Goal: Find specific page/section: Locate a particular part of the current website

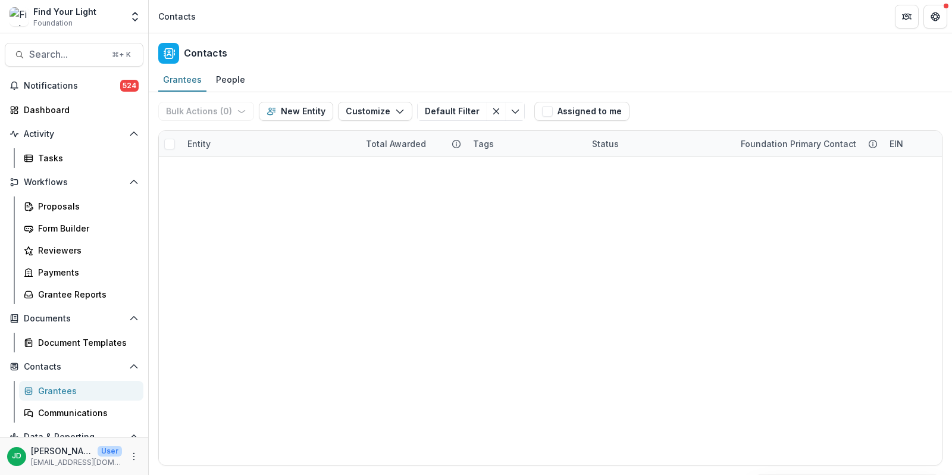
scroll to position [1156, 0]
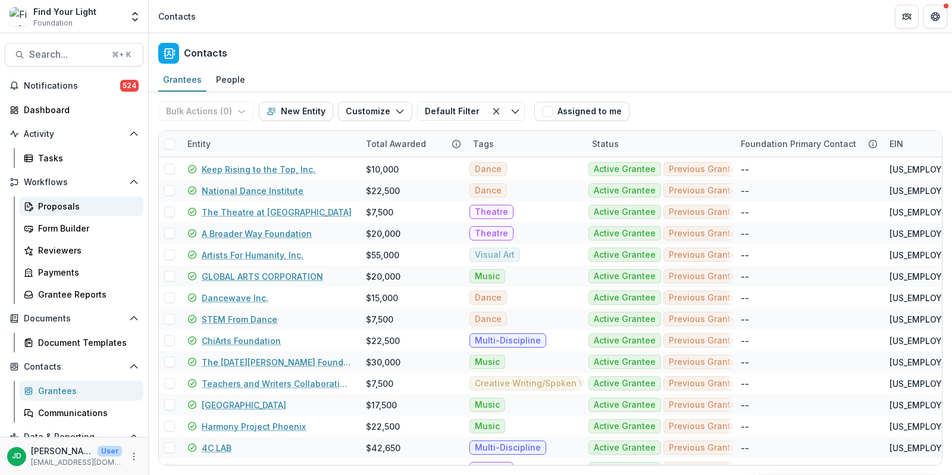
click at [52, 201] on div "Proposals" at bounding box center [86, 206] width 96 height 12
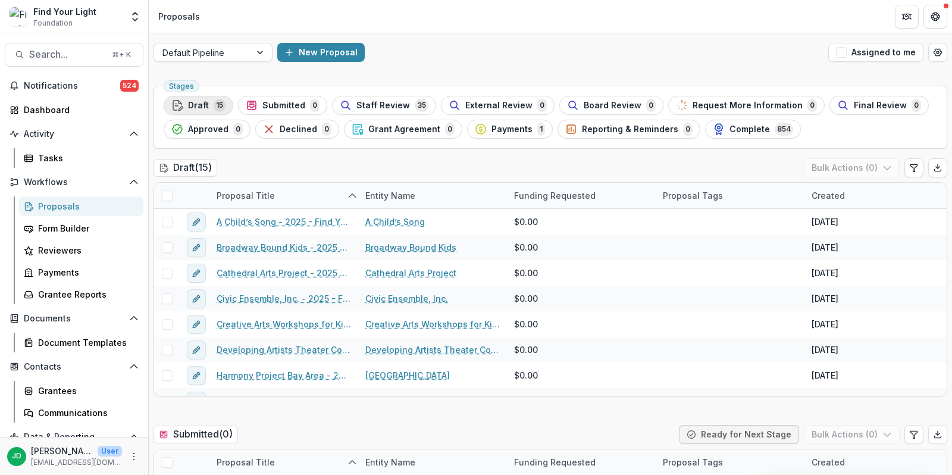
click at [196, 102] on span "Draft" at bounding box center [198, 106] width 21 height 10
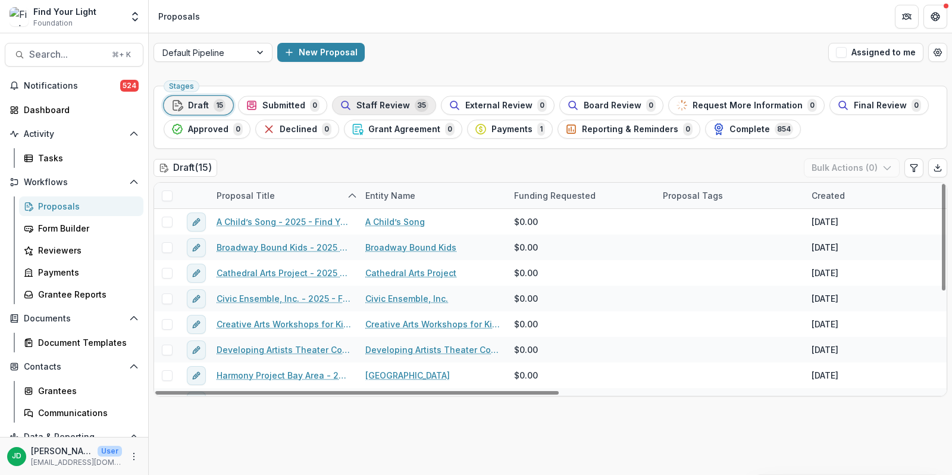
click at [373, 107] on span "Staff Review" at bounding box center [384, 106] width 54 height 10
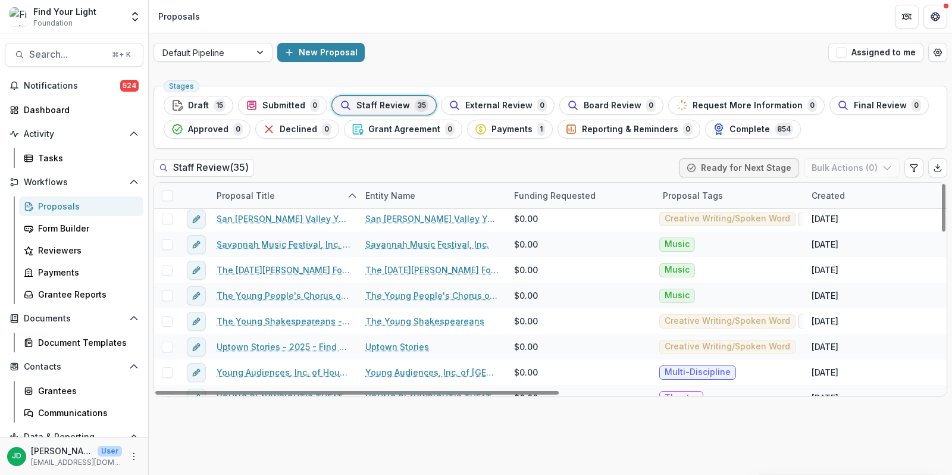
scroll to position [708, 0]
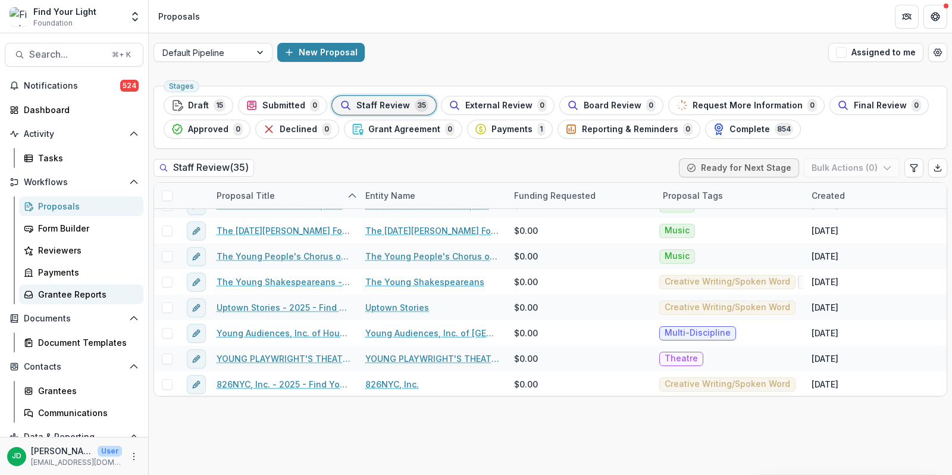
click at [60, 288] on div "Grantee Reports" at bounding box center [86, 294] width 96 height 12
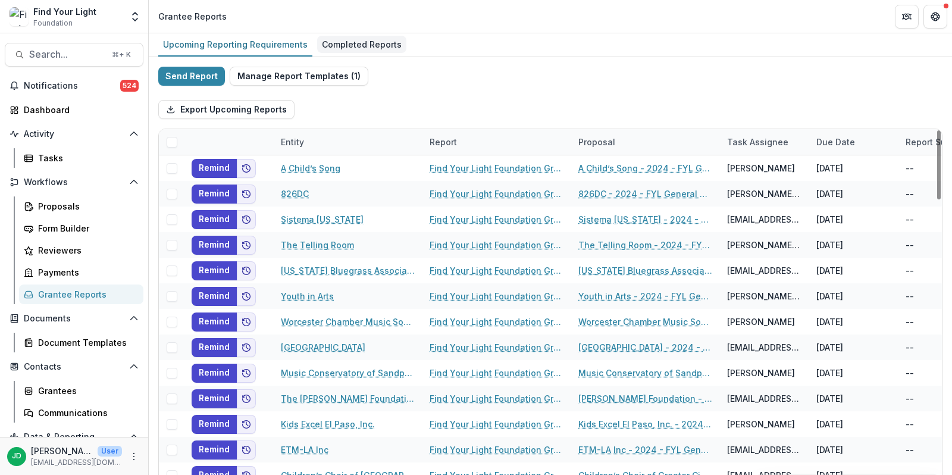
click at [335, 39] on div "Completed Reports" at bounding box center [361, 44] width 89 height 17
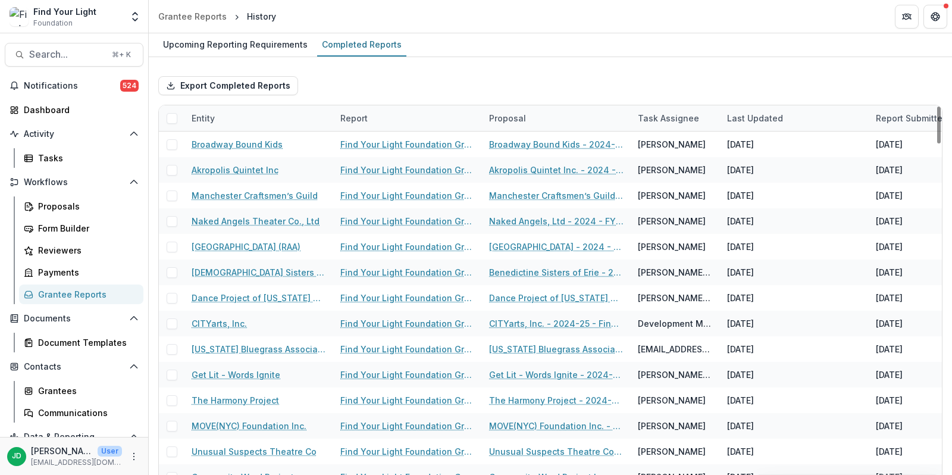
click at [227, 115] on div "Entity" at bounding box center [259, 118] width 149 height 26
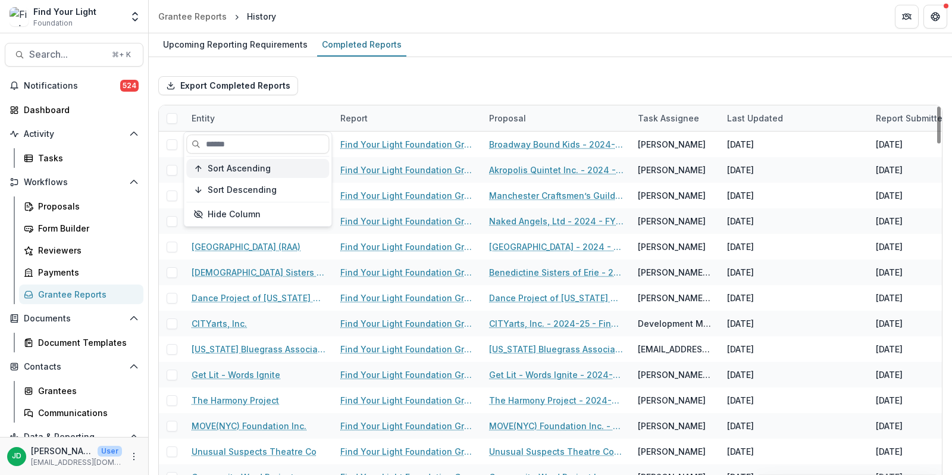
click at [240, 176] on button "Sort Ascending" at bounding box center [257, 168] width 143 height 19
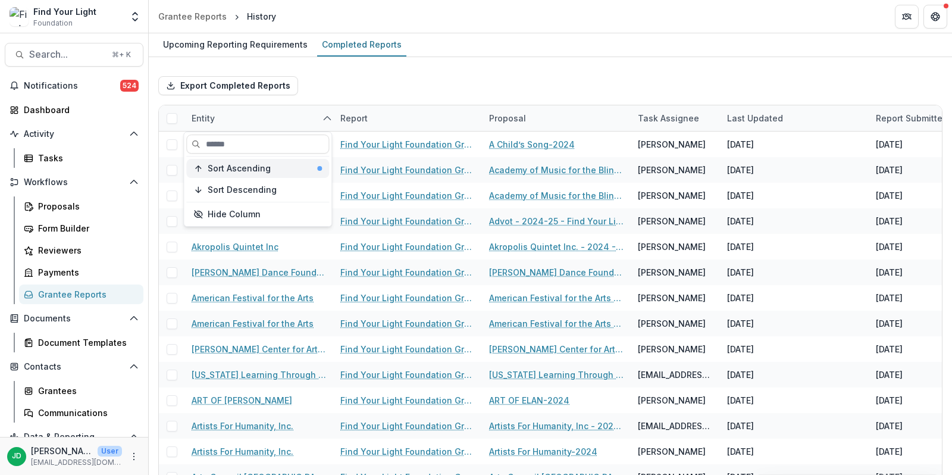
click at [238, 164] on span "Sort Ascending" at bounding box center [239, 169] width 63 height 10
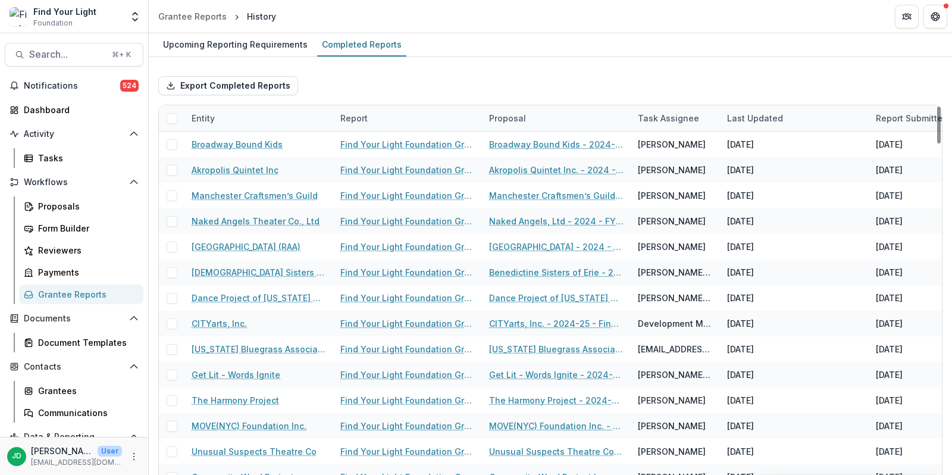
click at [350, 86] on div "Export Completed Reports" at bounding box center [550, 86] width 784 height 38
click at [226, 117] on div "Entity" at bounding box center [259, 118] width 149 height 26
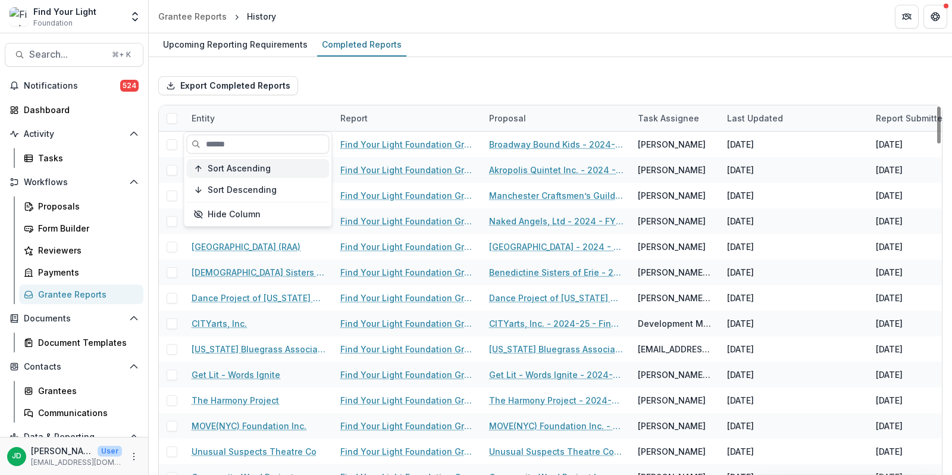
click at [238, 164] on span "Sort Ascending" at bounding box center [239, 169] width 63 height 10
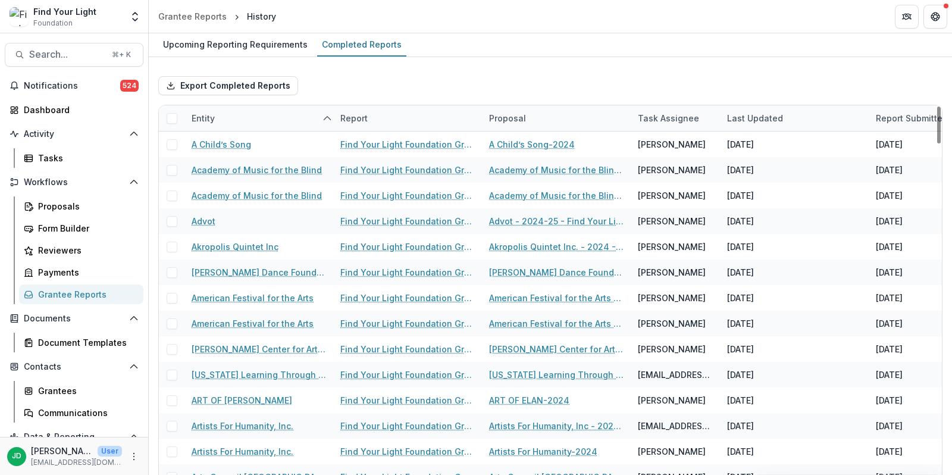
click at [329, 79] on div "Export Completed Reports" at bounding box center [550, 86] width 784 height 38
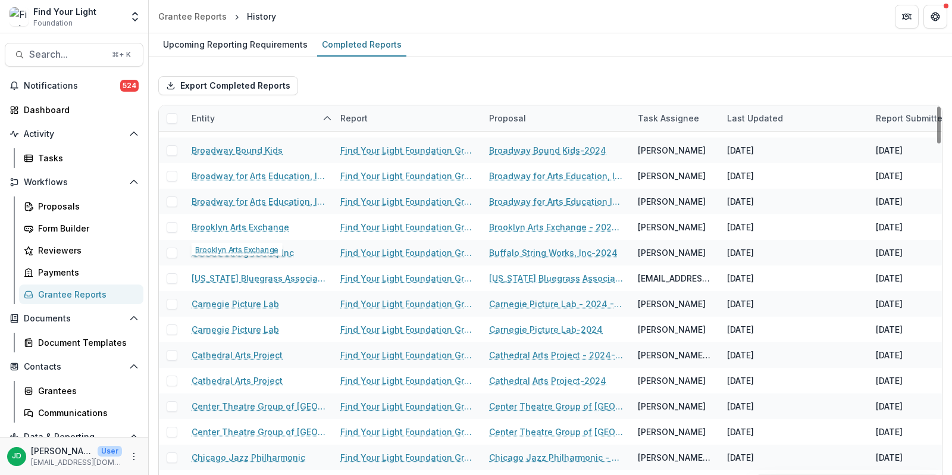
scroll to position [634, 0]
click at [223, 49] on div "Upcoming Reporting Requirements" at bounding box center [235, 44] width 154 height 17
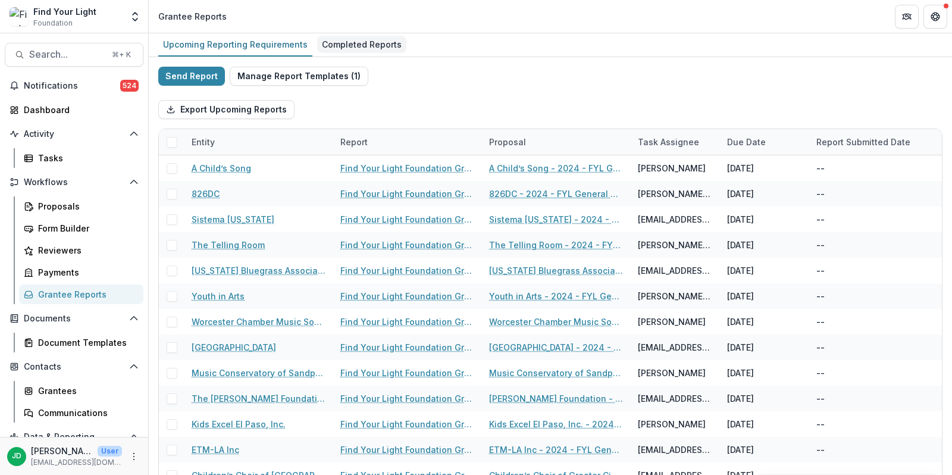
click at [356, 39] on div "Completed Reports" at bounding box center [361, 44] width 89 height 17
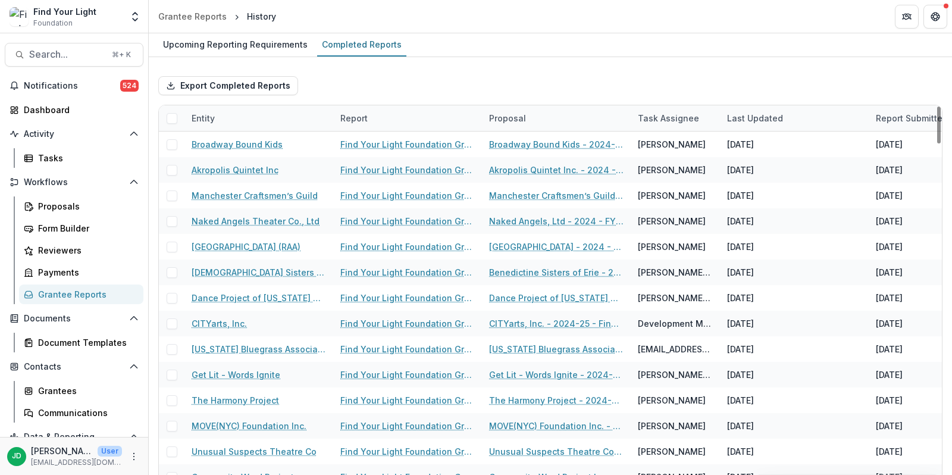
click at [243, 121] on div "Entity" at bounding box center [259, 118] width 149 height 26
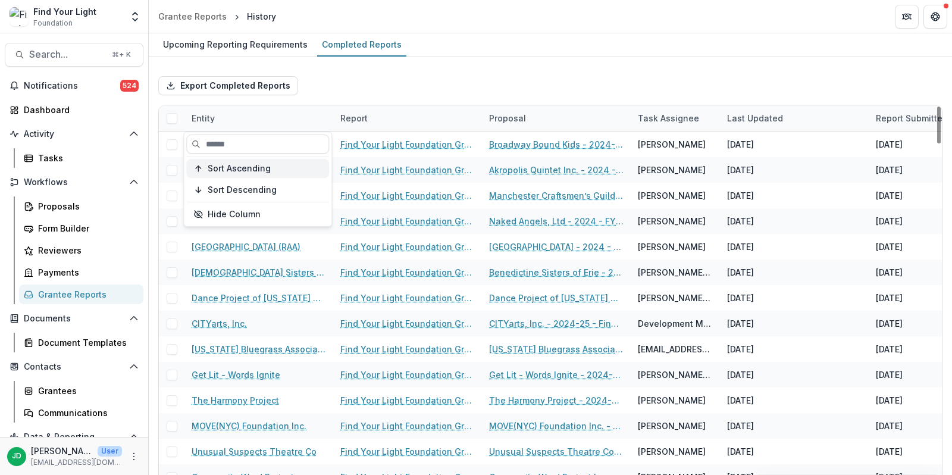
click at [240, 161] on button "Sort Ascending" at bounding box center [257, 168] width 143 height 19
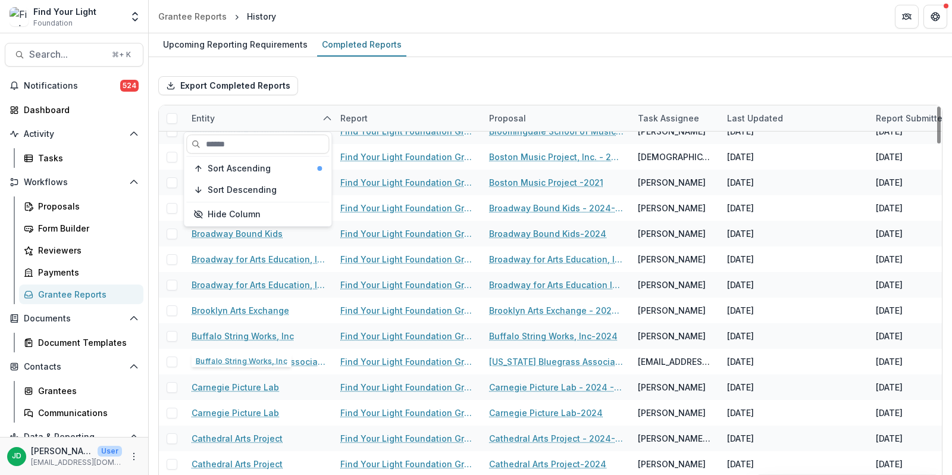
scroll to position [555, 0]
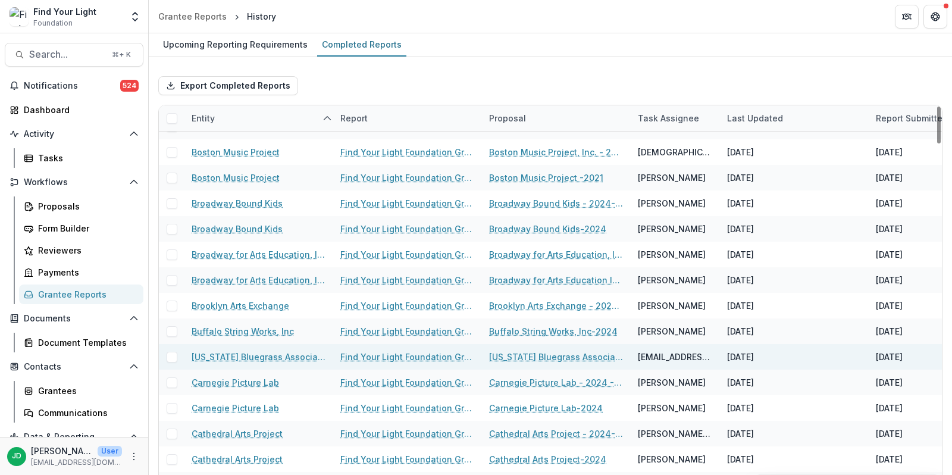
click at [403, 354] on link "Find Your Light Foundation Grant Report" at bounding box center [407, 357] width 135 height 12
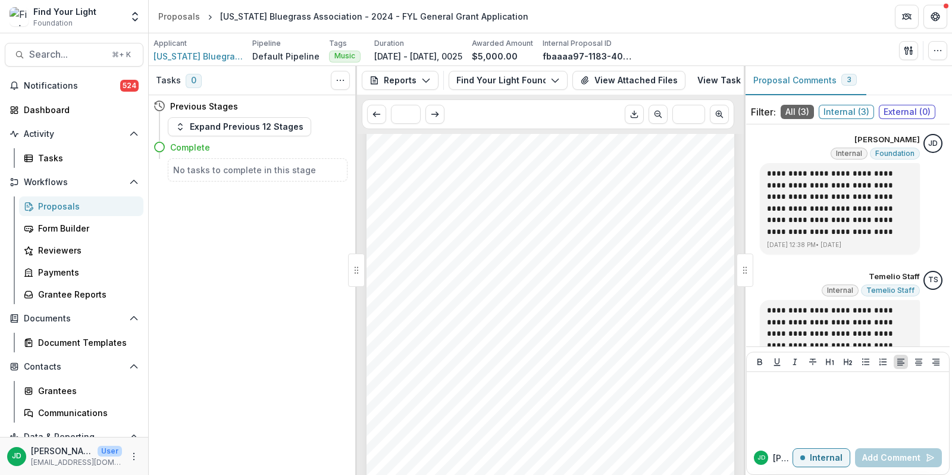
scroll to position [105, 0]
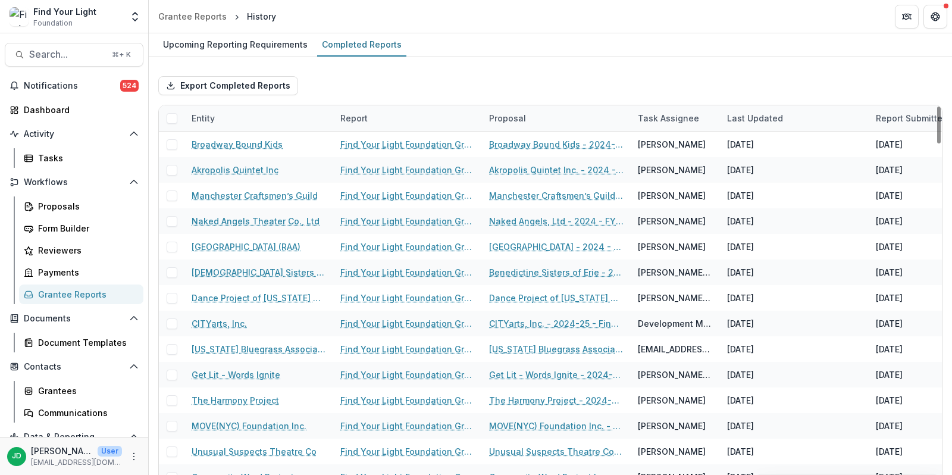
click at [221, 124] on div "Entity" at bounding box center [259, 118] width 149 height 26
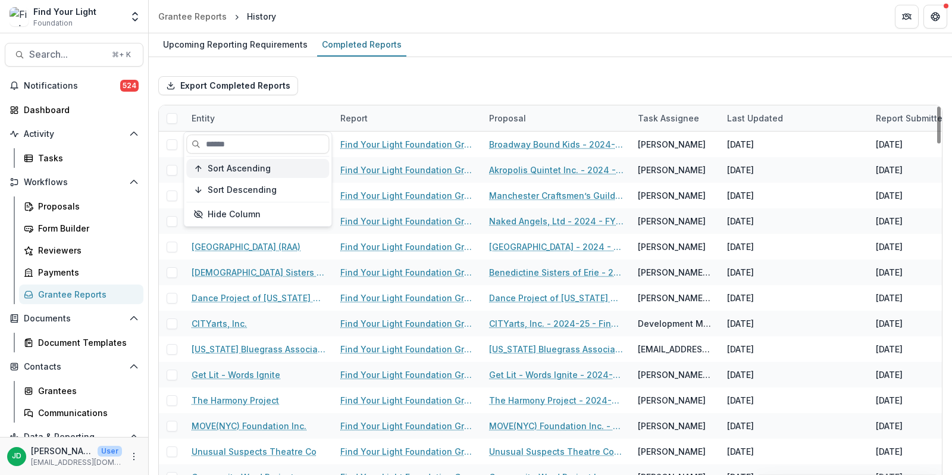
click at [228, 166] on span "Sort Ascending" at bounding box center [239, 169] width 63 height 10
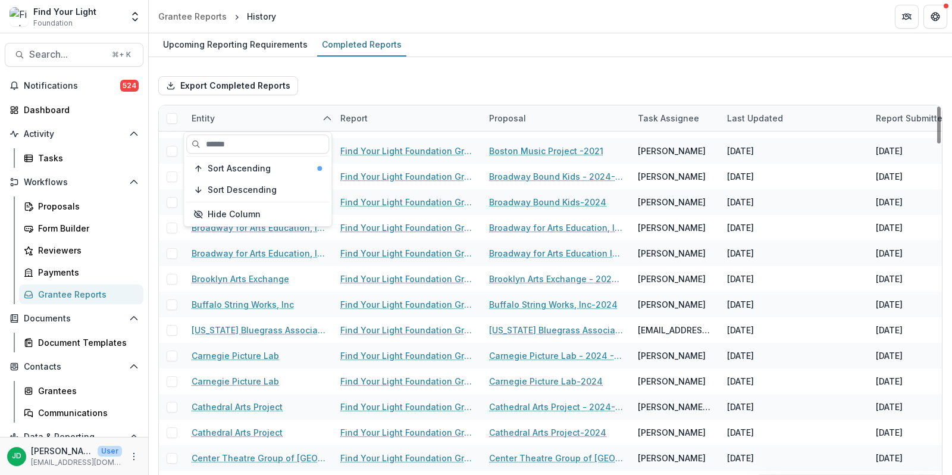
scroll to position [592, 0]
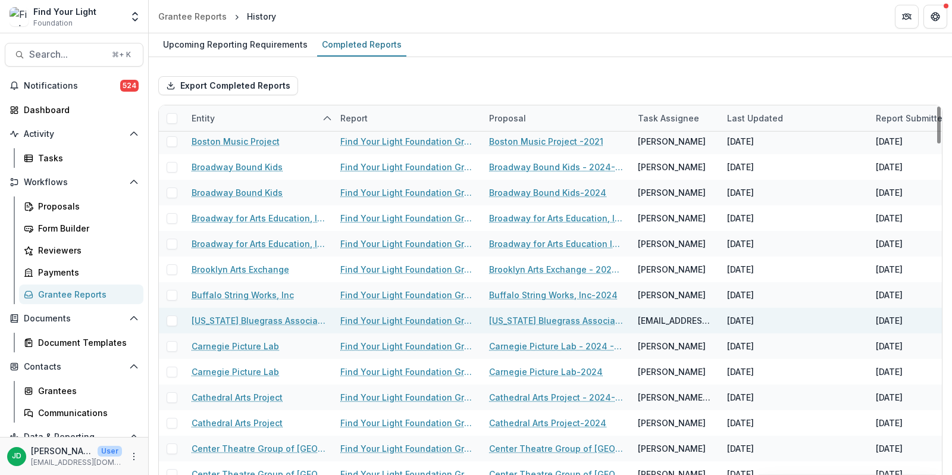
click at [376, 321] on link "Find Your Light Foundation Grant Report" at bounding box center [407, 320] width 135 height 12
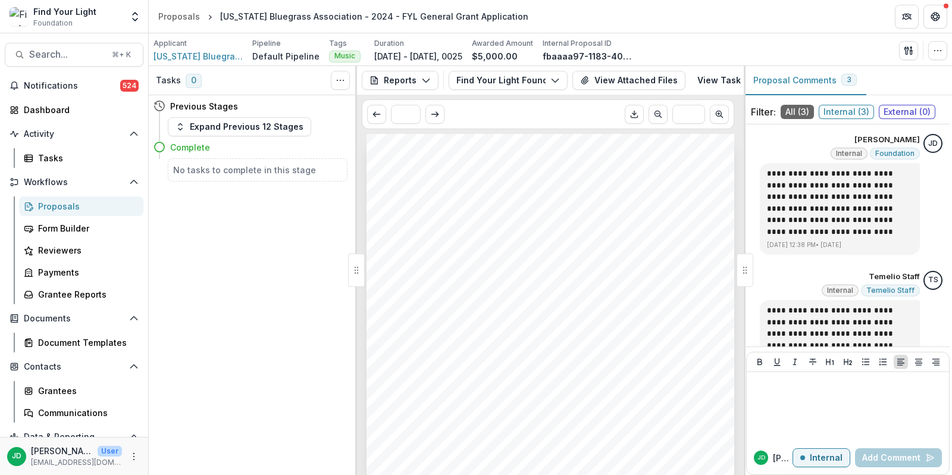
click at [852, 107] on span "Internal ( 3 )" at bounding box center [846, 112] width 55 height 14
click at [795, 113] on span "All ( 3 )" at bounding box center [797, 112] width 33 height 14
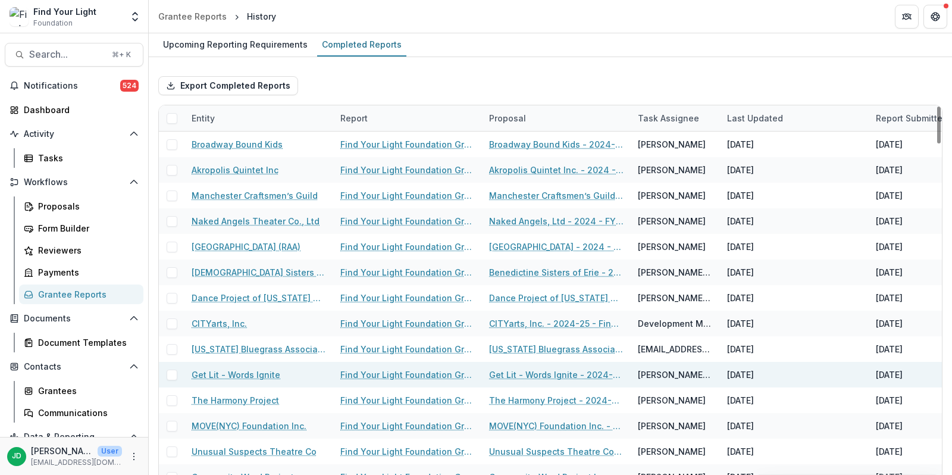
click at [380, 368] on link "Find Your Light Foundation Grant Report" at bounding box center [407, 374] width 135 height 12
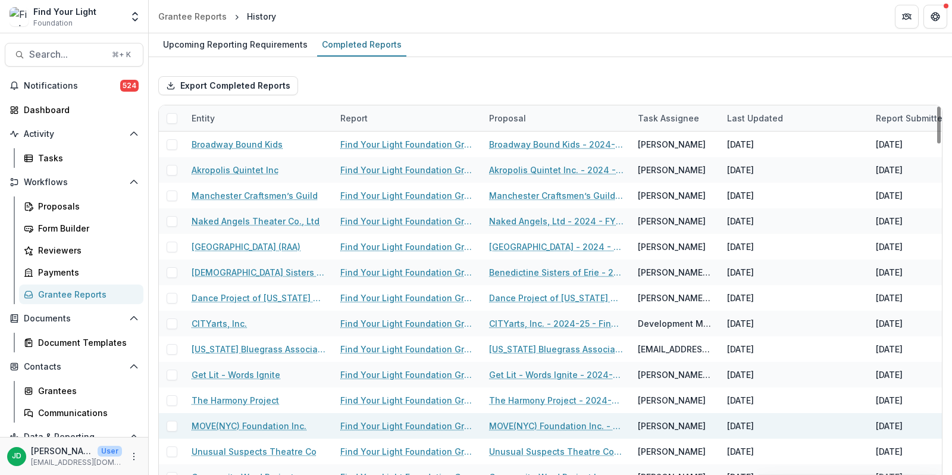
click at [392, 422] on link "Find Your Light Foundation Grant Report" at bounding box center [407, 426] width 135 height 12
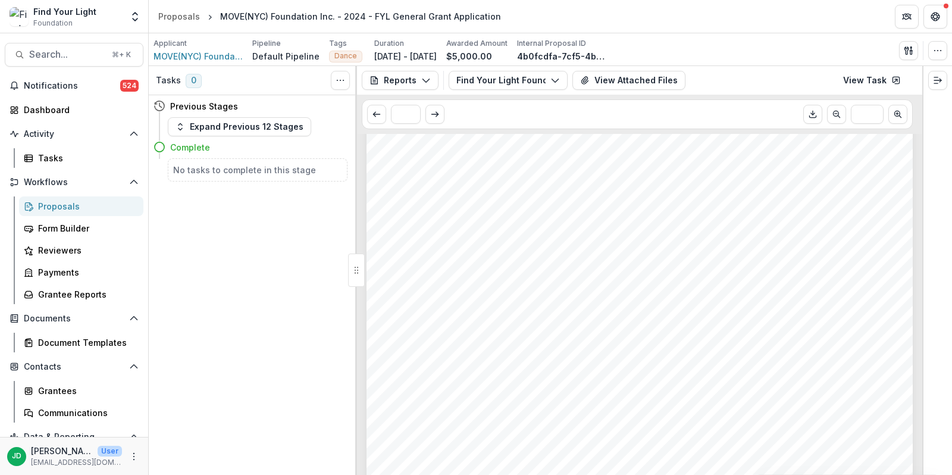
scroll to position [2777, 0]
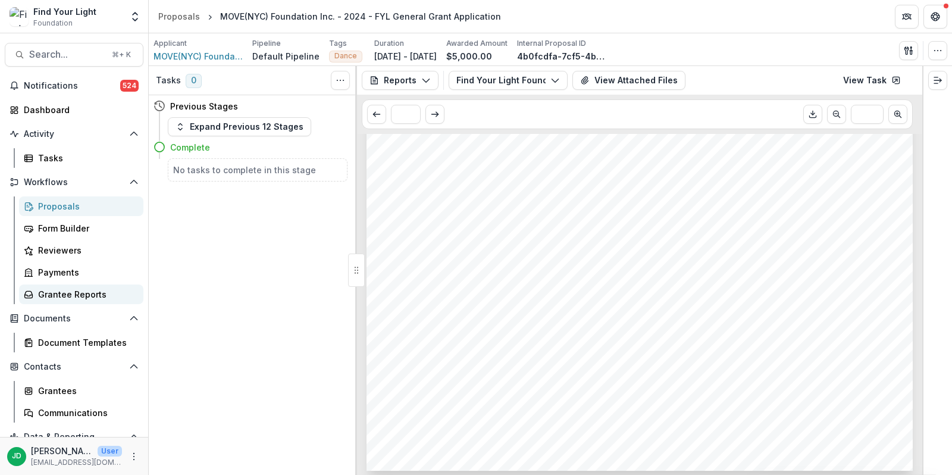
click at [54, 292] on div "Grantee Reports" at bounding box center [86, 294] width 96 height 12
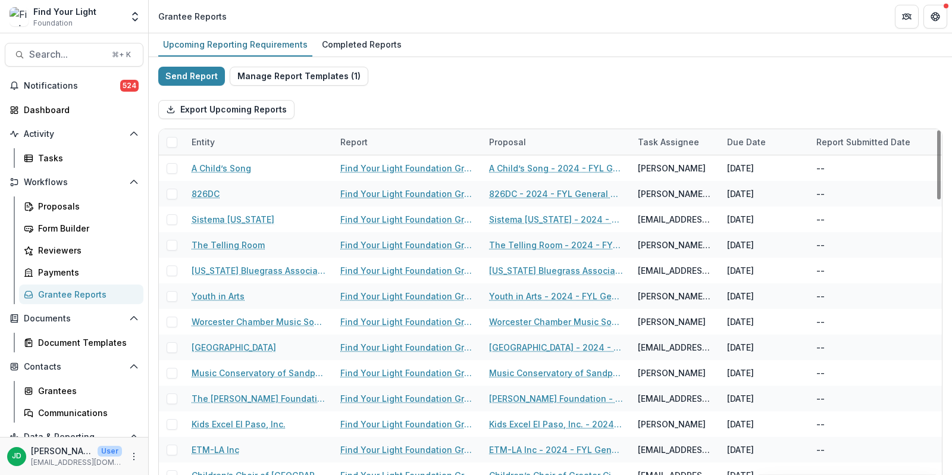
click at [211, 146] on div "Entity" at bounding box center [203, 142] width 37 height 12
click at [227, 195] on span "Sort Ascending" at bounding box center [239, 192] width 63 height 10
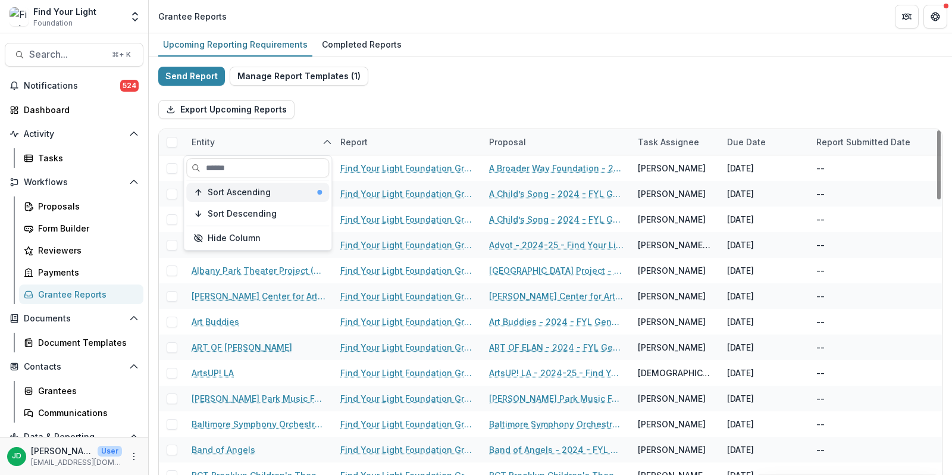
click at [237, 192] on span "Sort Ascending" at bounding box center [239, 192] width 63 height 10
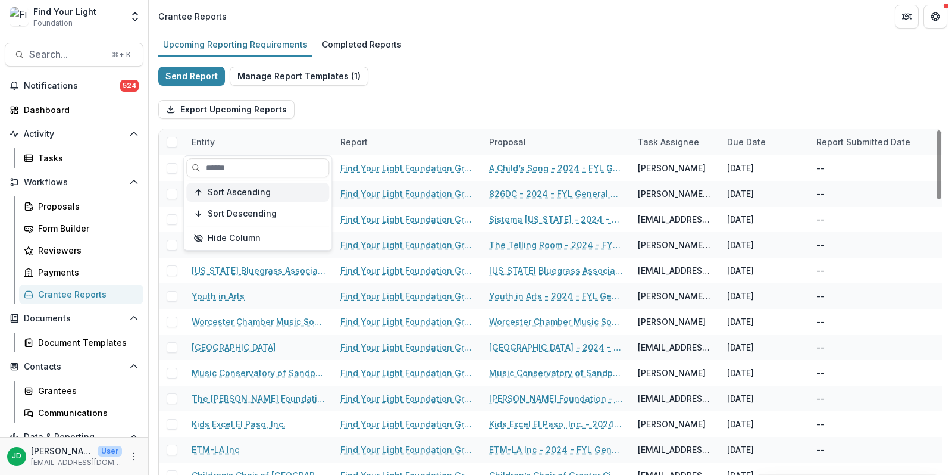
click at [257, 193] on span "Sort Ascending" at bounding box center [239, 192] width 63 height 10
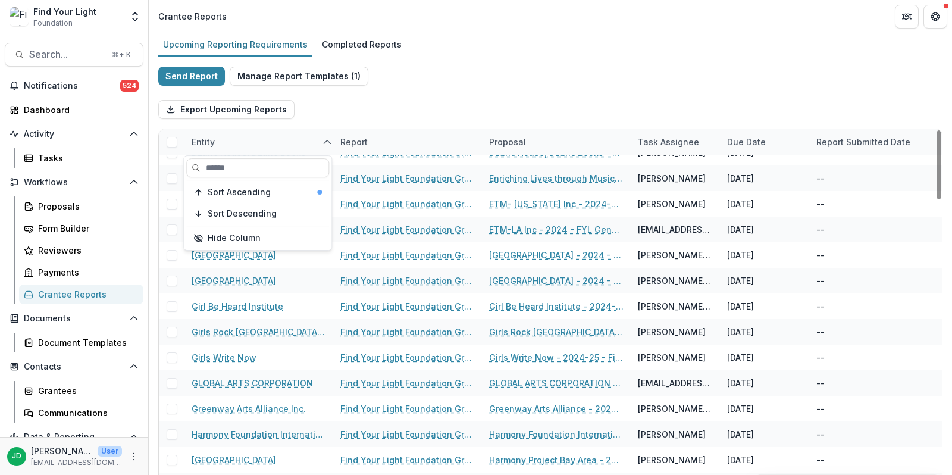
scroll to position [632, 0]
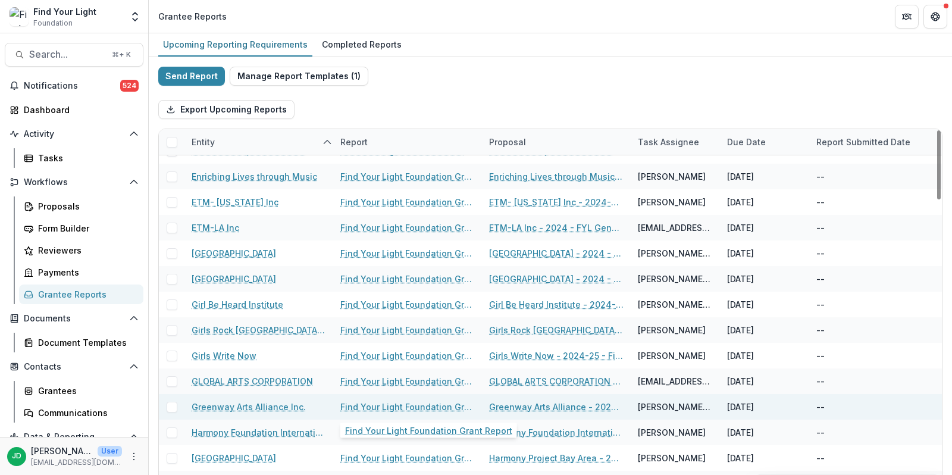
click at [416, 407] on link "Find Your Light Foundation Grant Report" at bounding box center [407, 407] width 135 height 12
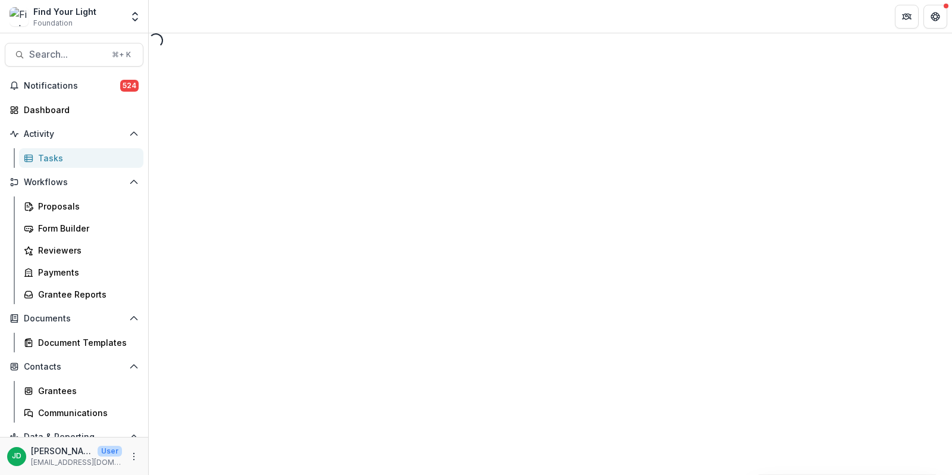
select select "********"
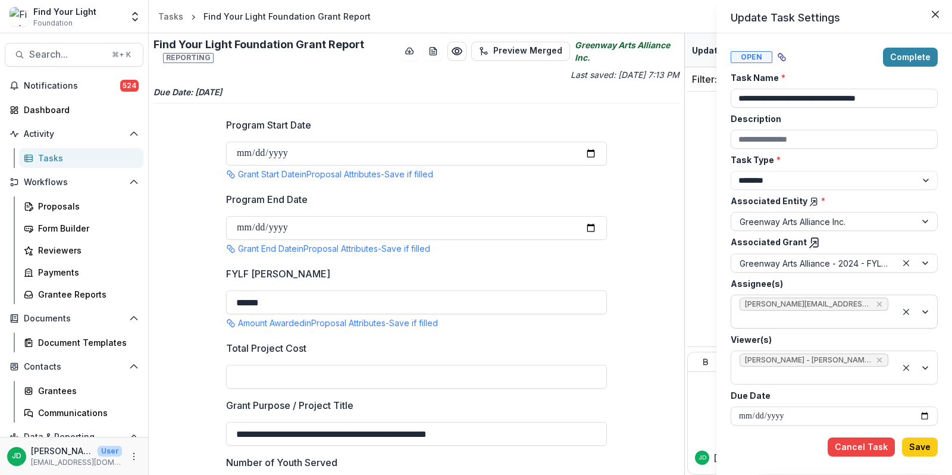
click at [925, 308] on div at bounding box center [917, 311] width 40 height 33
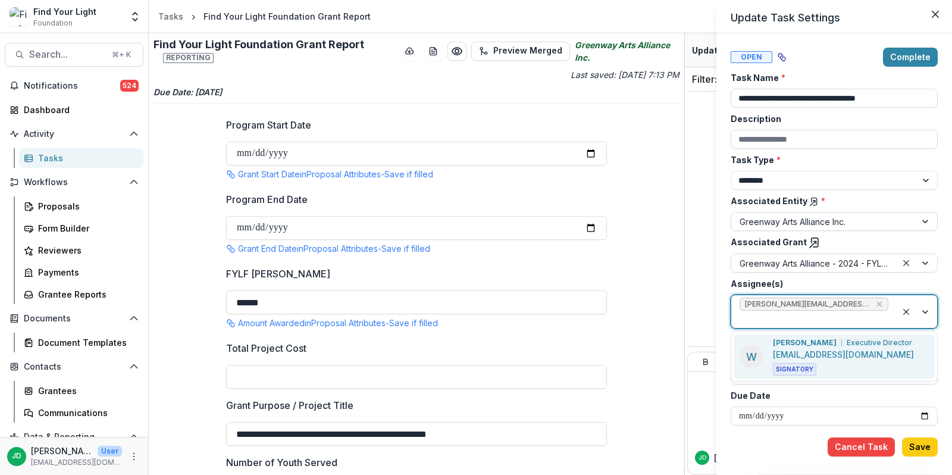
click at [847, 346] on p "Executive Director" at bounding box center [879, 342] width 65 height 11
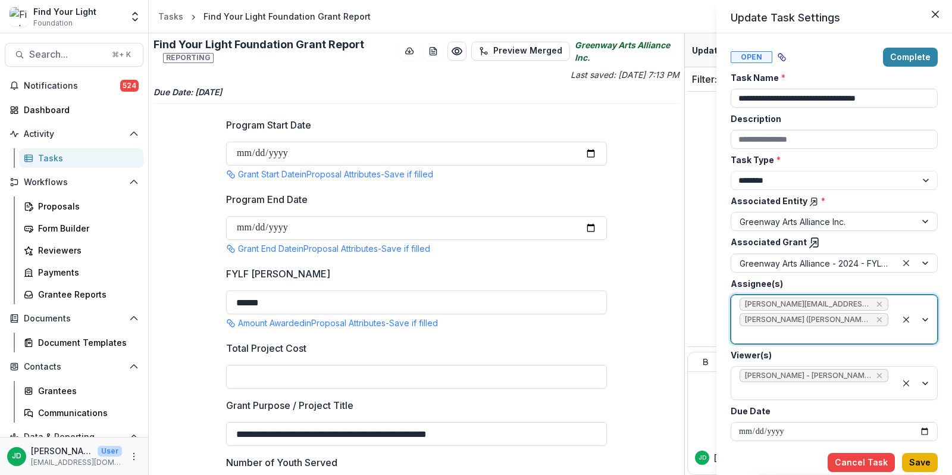
click at [918, 461] on button "Save" at bounding box center [920, 462] width 36 height 19
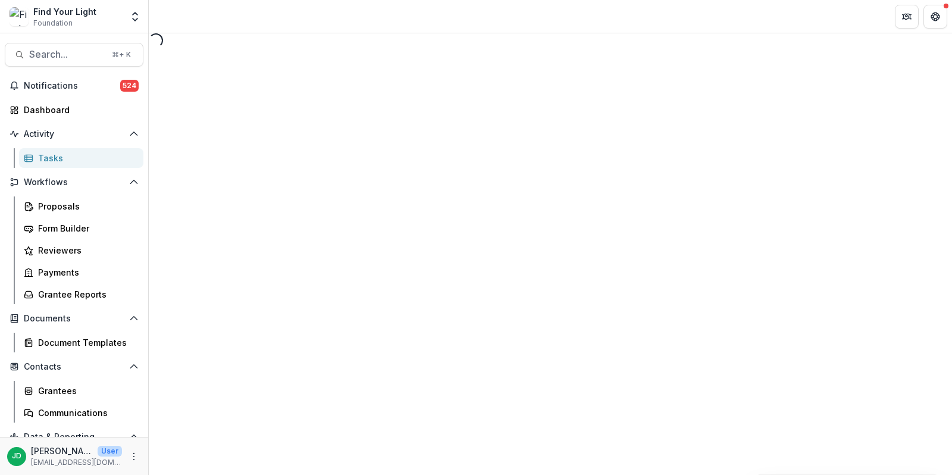
select select "********"
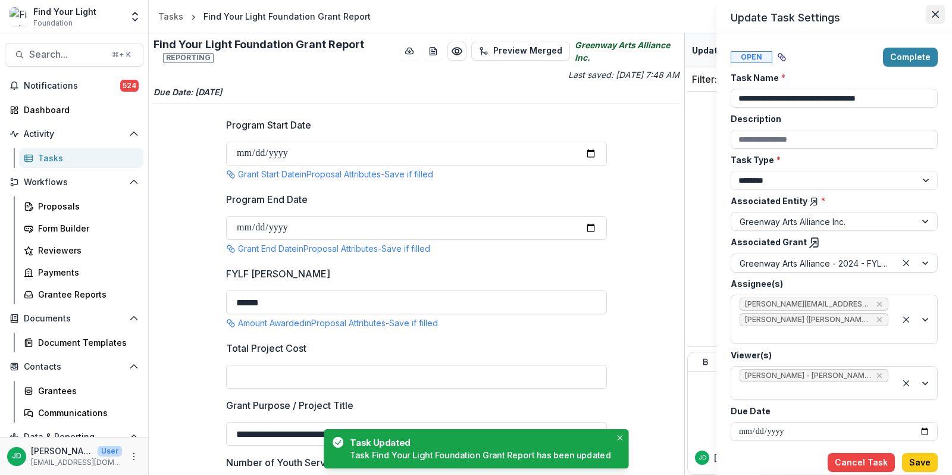
click at [935, 14] on icon "Close" at bounding box center [935, 14] width 7 height 7
